Goal: Task Accomplishment & Management: Use online tool/utility

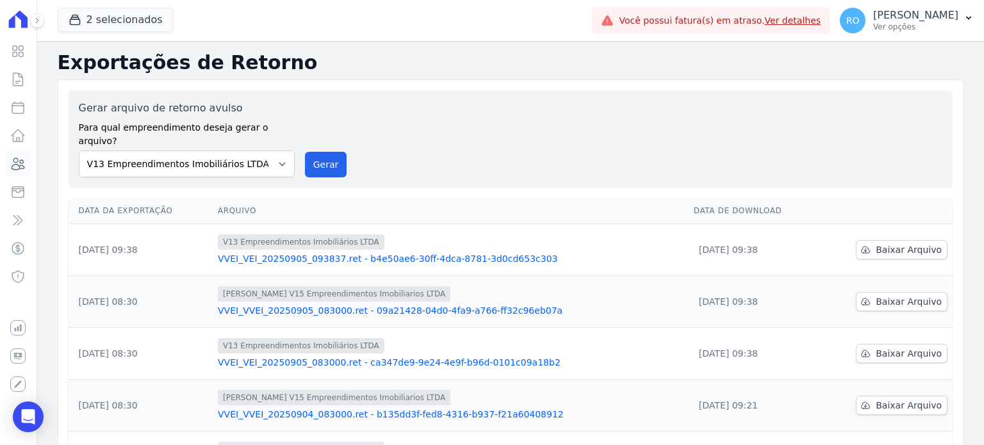
click at [14, 163] on icon at bounding box center [17, 163] width 15 height 15
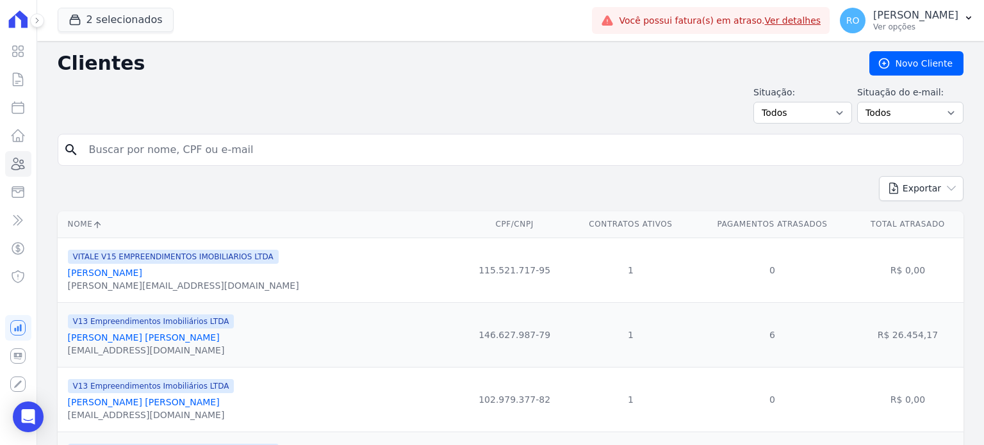
click at [205, 143] on input "search" at bounding box center [519, 150] width 876 height 26
type input "[PERSON_NAME]"
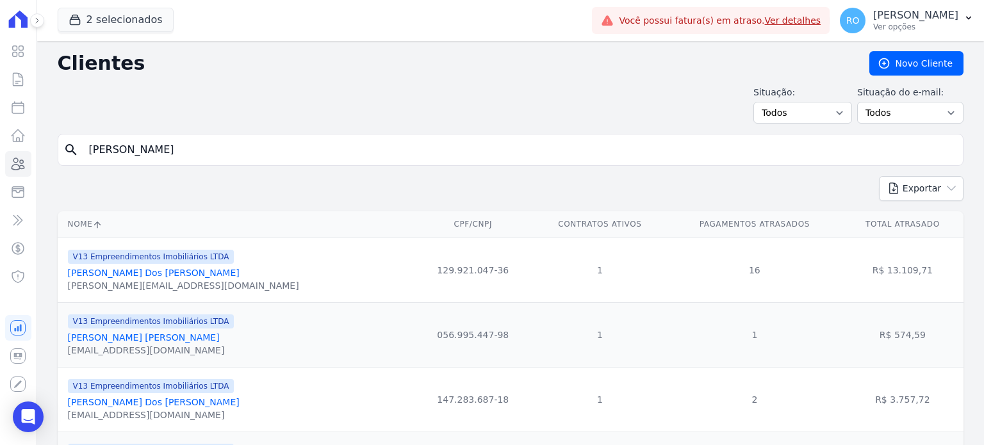
click at [136, 407] on link "[PERSON_NAME] Dos [PERSON_NAME]" at bounding box center [154, 402] width 172 height 10
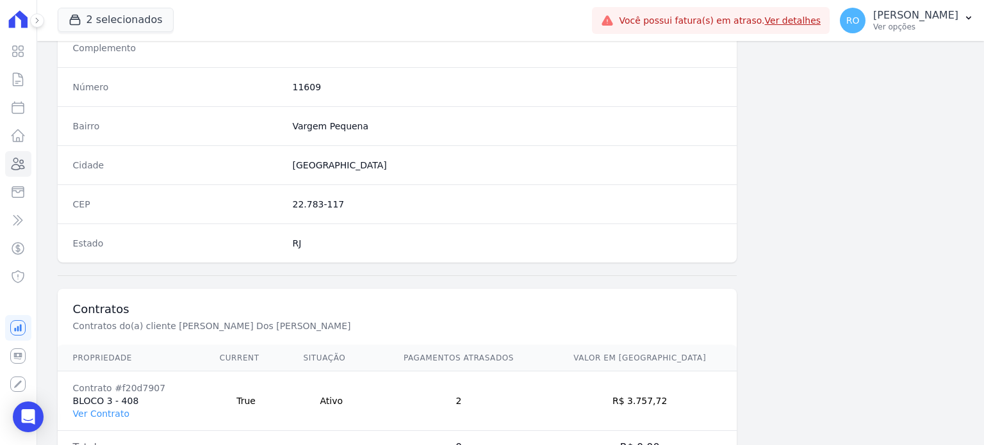
scroll to position [704, 0]
click at [100, 409] on link "Ver Contrato" at bounding box center [101, 411] width 56 height 10
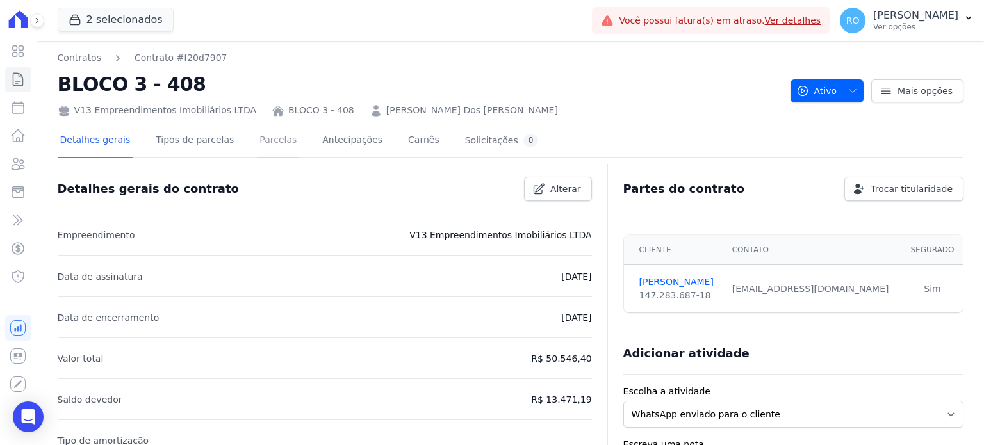
click at [272, 137] on link "Parcelas" at bounding box center [278, 141] width 42 height 34
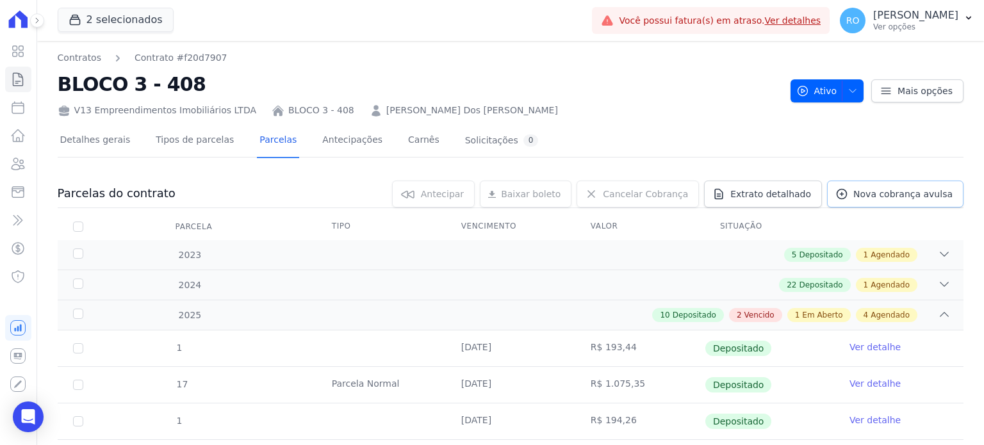
click at [894, 197] on span "Nova cobrança avulsa" at bounding box center [902, 194] width 99 height 13
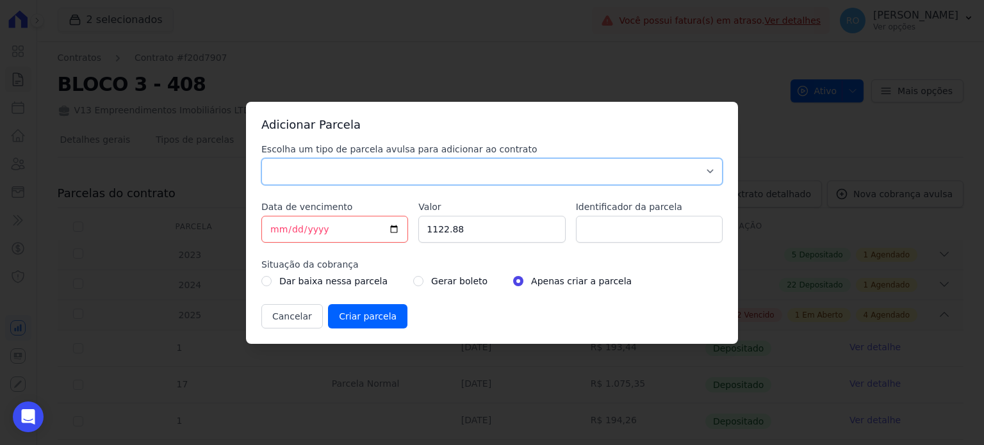
click at [320, 168] on select "Parcela Normal Sinal Caução Intercalada [PERSON_NAME] Pré [PERSON_NAME] Pós [PE…" at bounding box center [491, 171] width 461 height 27
select select "others"
click at [261, 158] on select "Parcela Normal Sinal Caução Intercalada [PERSON_NAME] Pré [PERSON_NAME] Pós [PE…" at bounding box center [491, 171] width 461 height 27
click at [395, 226] on input "[DATE]" at bounding box center [334, 229] width 147 height 27
drag, startPoint x: 468, startPoint y: 232, endPoint x: 398, endPoint y: 233, distance: 69.8
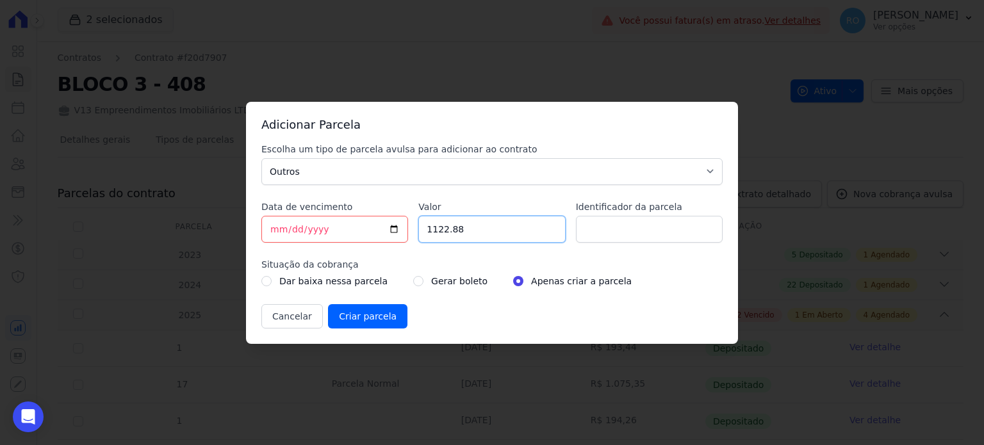
click at [398, 233] on div "Escolha um tipo de parcela avulsa para adicionar ao contrato Parcela Normal Sin…" at bounding box center [491, 236] width 461 height 186
type input "659.37"
type input "a"
type input "ACORDO"
click at [413, 281] on div "Gerar boleto" at bounding box center [450, 280] width 74 height 15
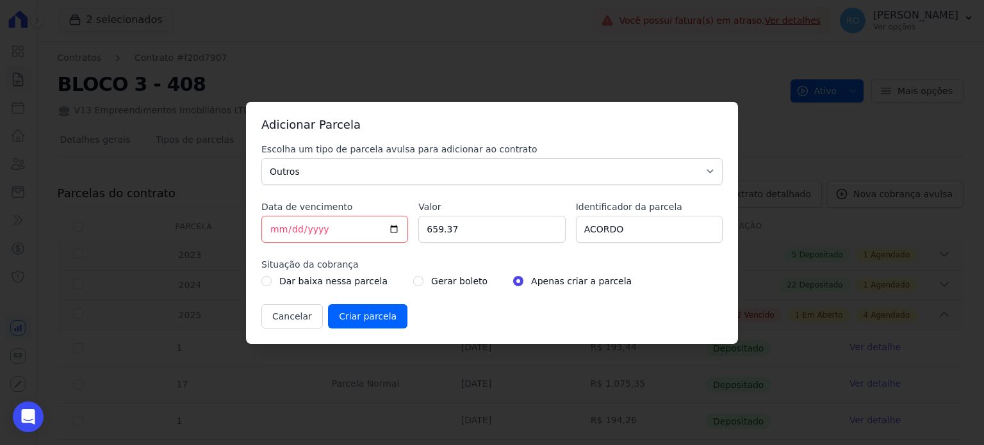
click at [398, 281] on div "Dar baixa nessa parcela Gerar boleto Apenas criar a parcela" at bounding box center [491, 280] width 461 height 15
click at [413, 281] on input "radio" at bounding box center [418, 281] width 10 height 10
radio input "true"
click at [341, 321] on input "Criar parcela" at bounding box center [367, 316] width 79 height 24
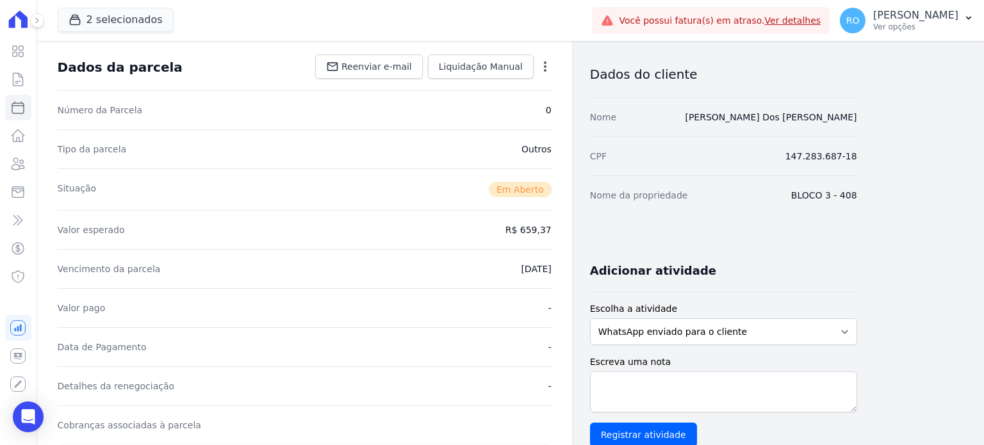
scroll to position [128, 0]
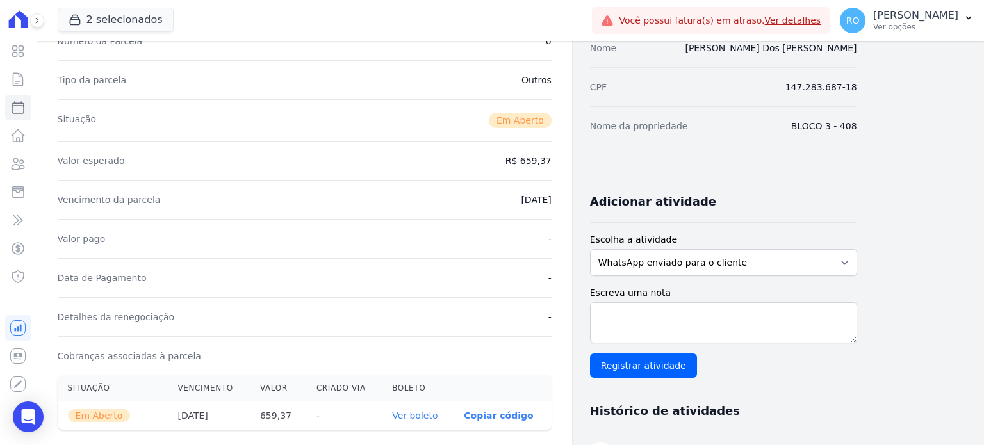
click at [420, 417] on link "Ver boleto" at bounding box center [414, 416] width 45 height 10
